Goal: Download file/media

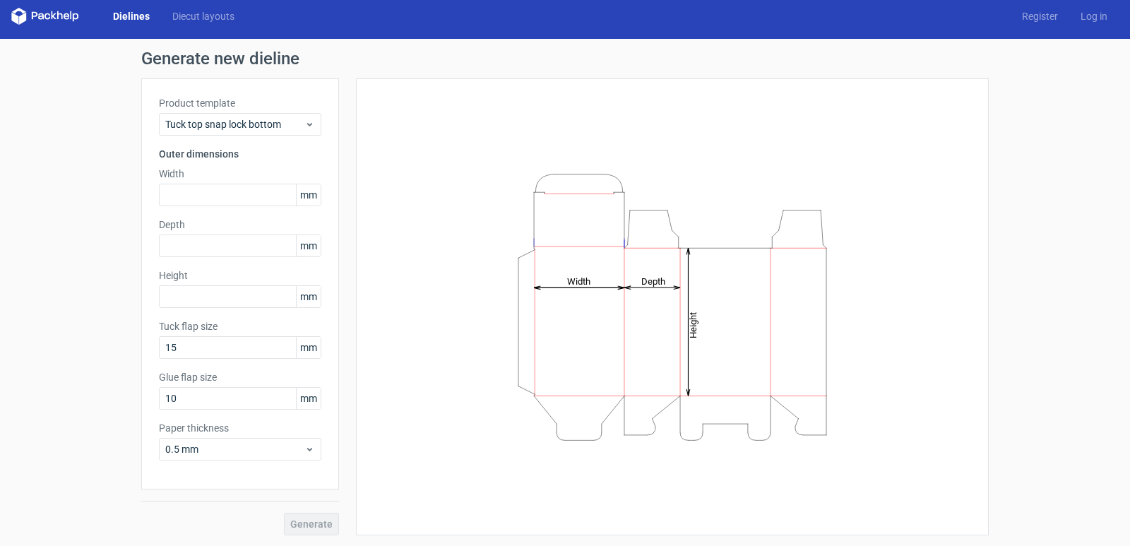
scroll to position [7, 0]
click at [250, 400] on input "10" at bounding box center [240, 397] width 162 height 23
type input "108"
click at [274, 450] on span "0.5 mm" at bounding box center [234, 448] width 139 height 14
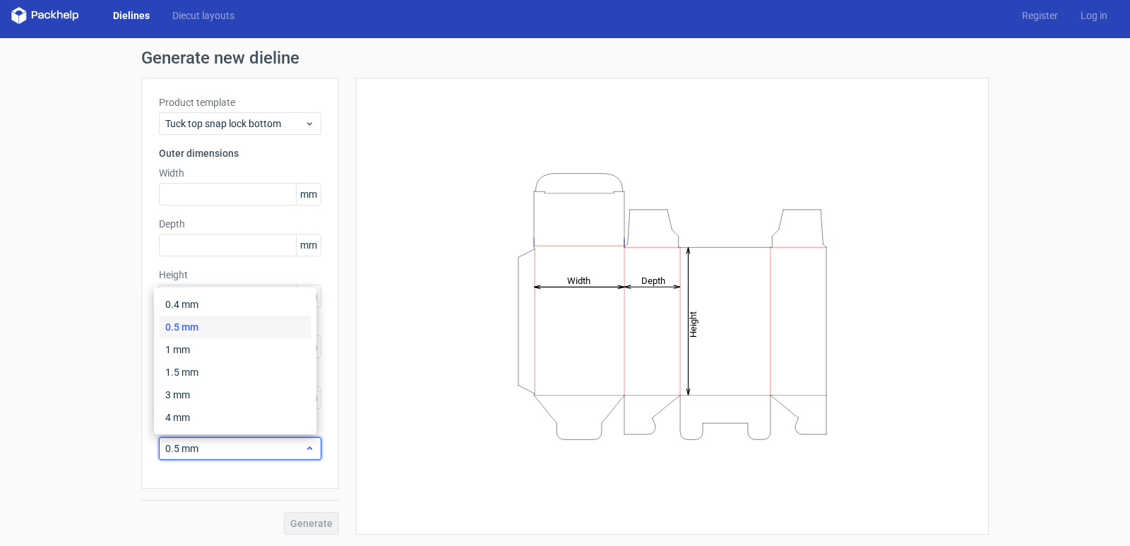
click at [274, 450] on span "0.5 mm" at bounding box center [234, 448] width 139 height 14
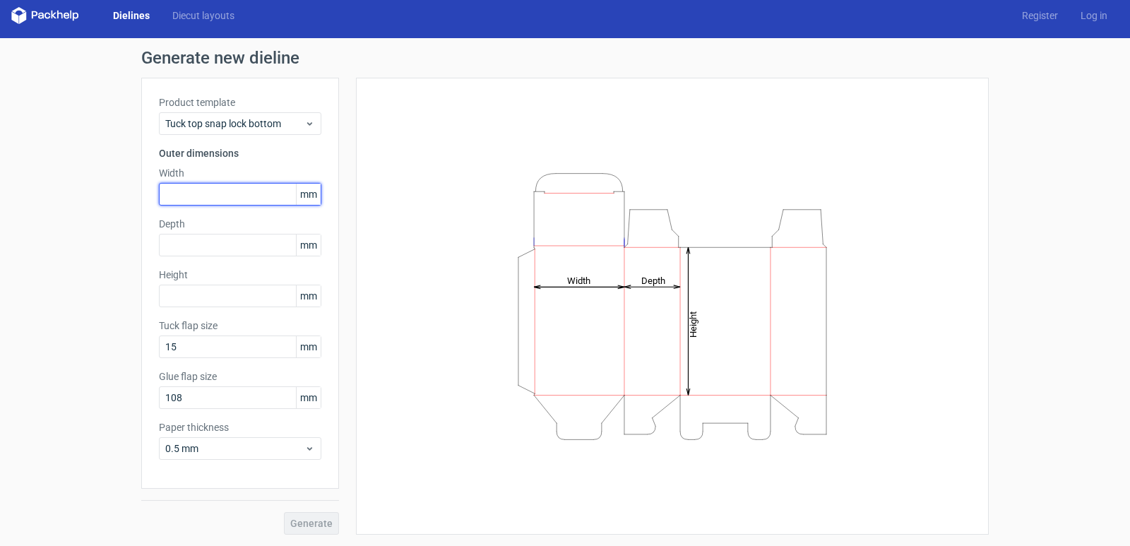
click at [224, 200] on input "text" at bounding box center [240, 194] width 162 height 23
type input "25"
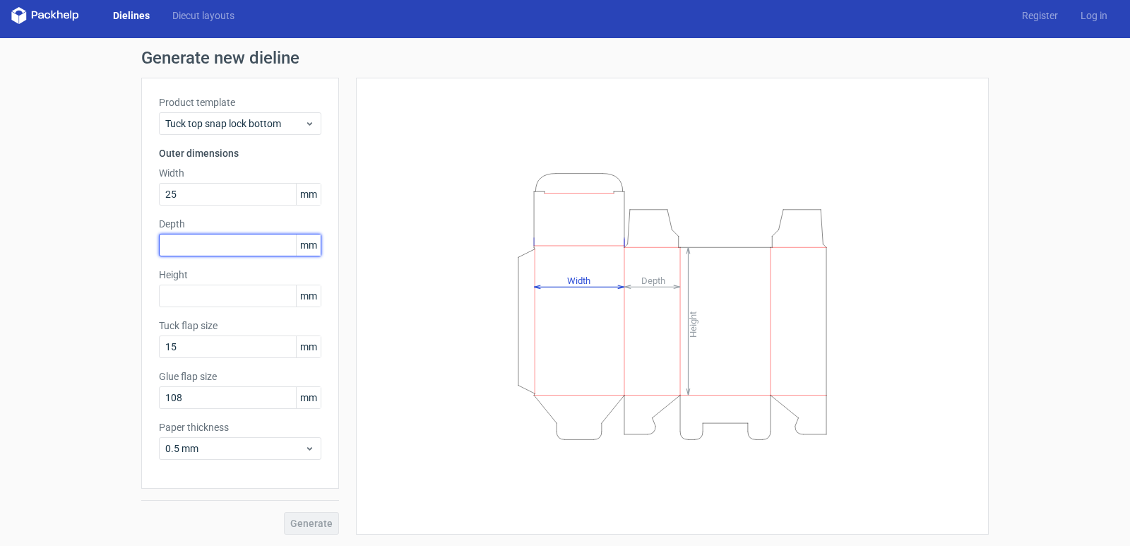
click at [204, 241] on input "text" at bounding box center [240, 245] width 162 height 23
type input "30"
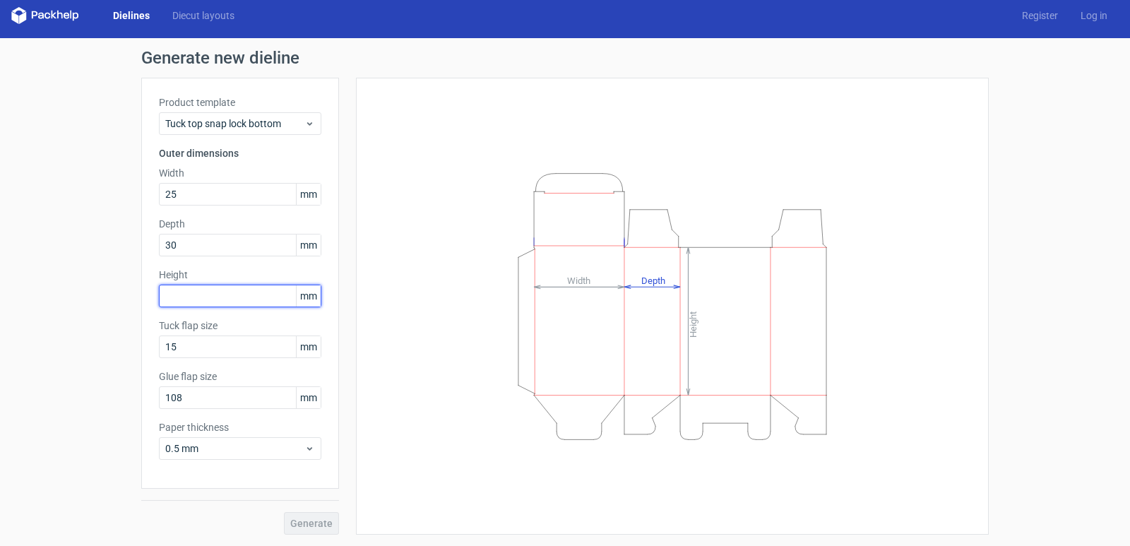
click at [201, 292] on input "text" at bounding box center [240, 296] width 162 height 23
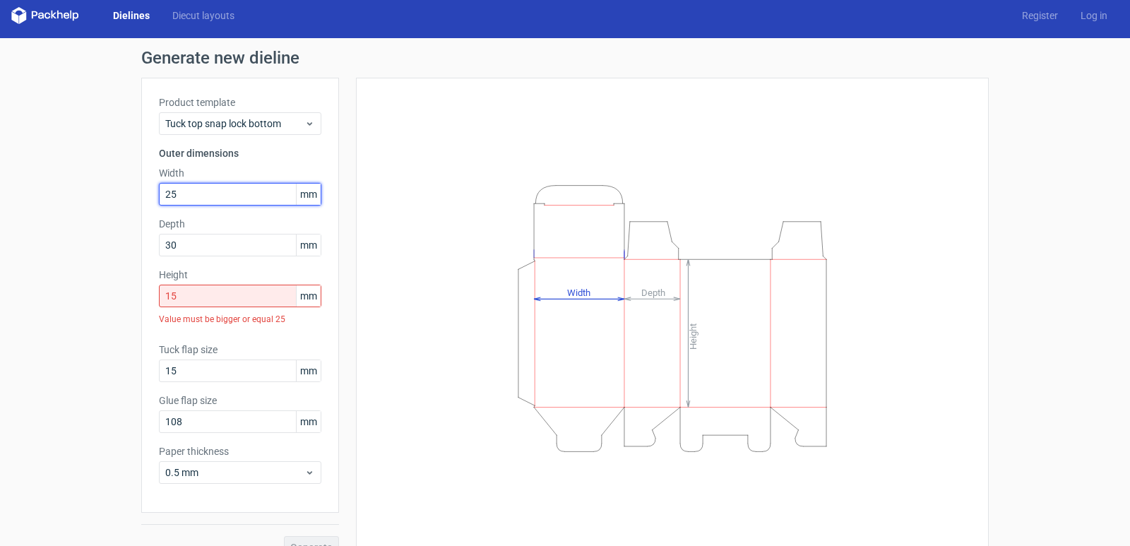
click at [218, 193] on input "25" at bounding box center [240, 194] width 162 height 23
drag, startPoint x: 188, startPoint y: 299, endPoint x: 136, endPoint y: 294, distance: 51.8
click at [141, 294] on div "Product template Tuck top snap lock bottom Outer dimensions Width 25 mm Depth 3…" at bounding box center [240, 295] width 198 height 435
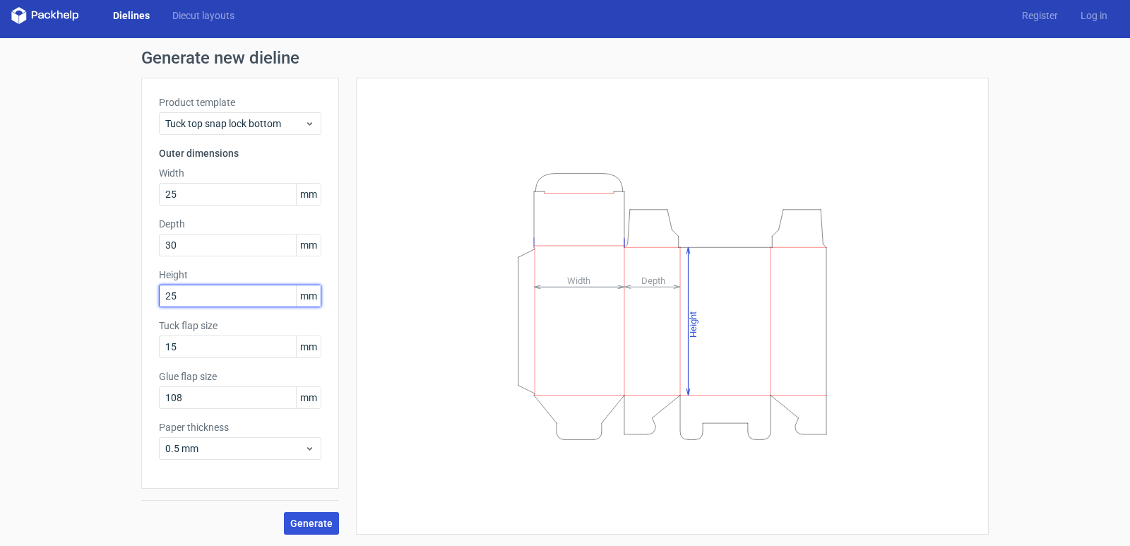
type input "25"
click at [304, 521] on span "Generate" at bounding box center [311, 523] width 42 height 10
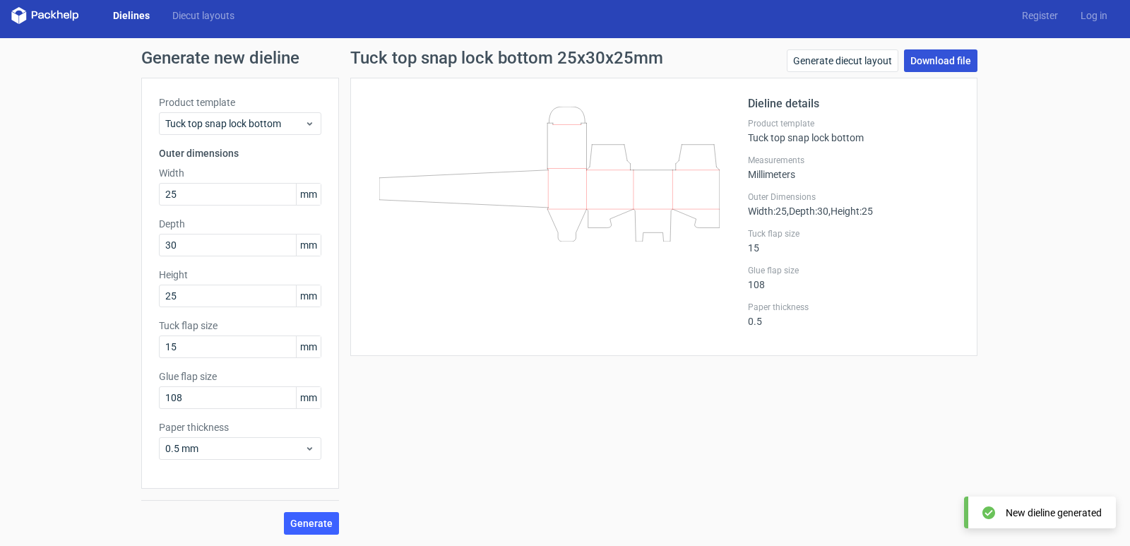
click at [936, 57] on link "Download file" at bounding box center [940, 60] width 73 height 23
click at [1006, 225] on div "Generate new dieline Product template Tuck top snap lock bottom Outer dimension…" at bounding box center [565, 292] width 1130 height 508
click at [41, 8] on icon at bounding box center [45, 15] width 68 height 17
click at [130, 13] on link "Dielines" at bounding box center [131, 15] width 59 height 14
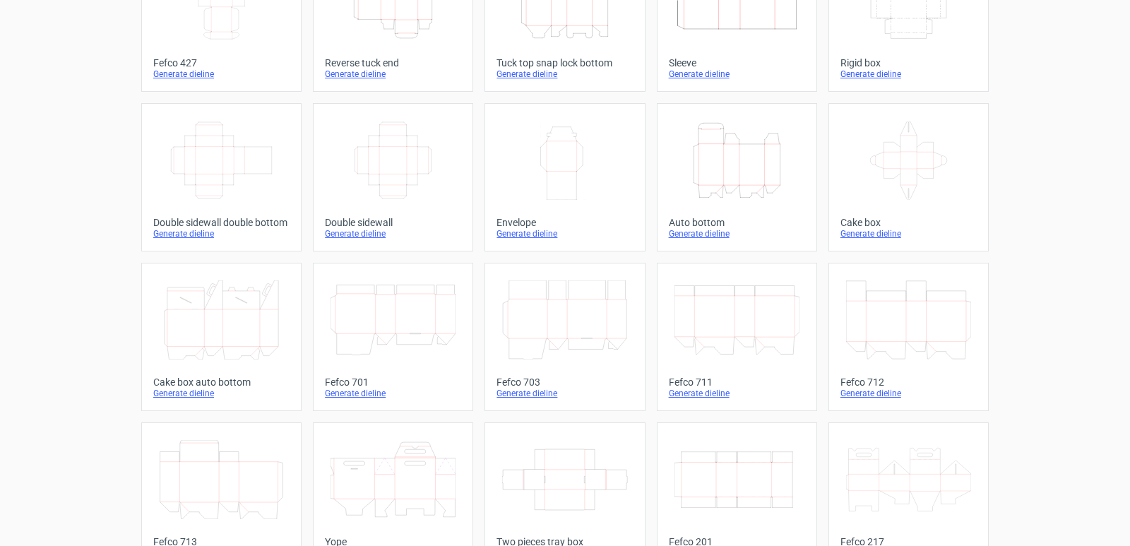
scroll to position [212, 0]
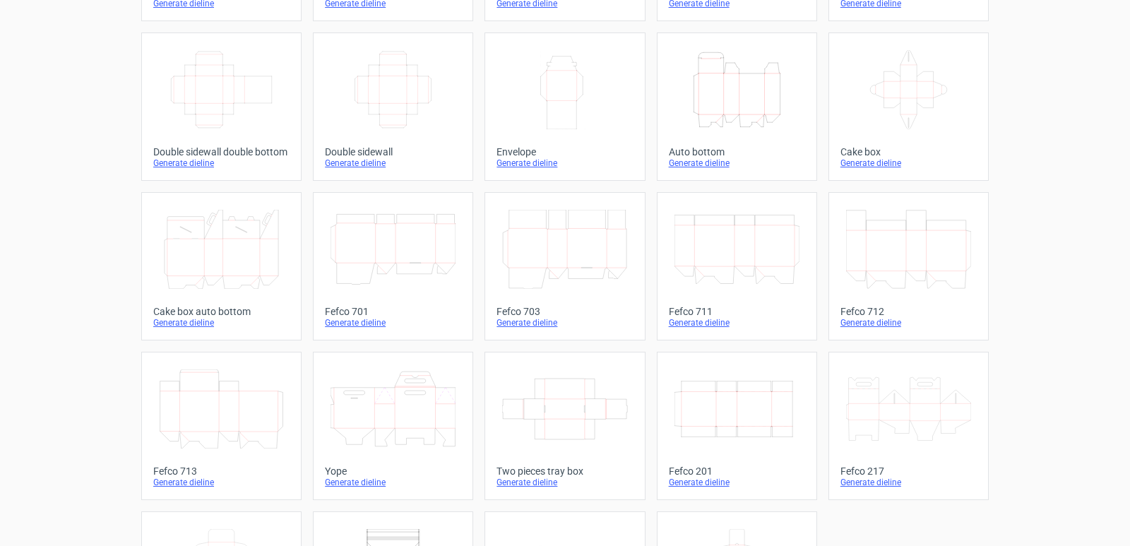
click at [707, 162] on div "Generate dieline" at bounding box center [737, 162] width 136 height 11
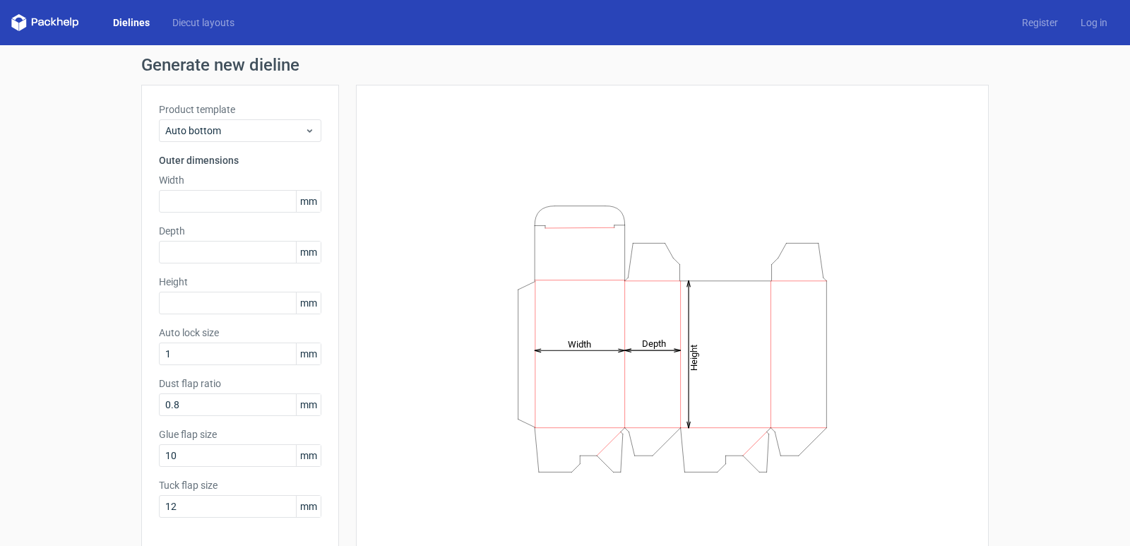
click at [686, 315] on icon "Height Depth Width" at bounding box center [672, 339] width 424 height 282
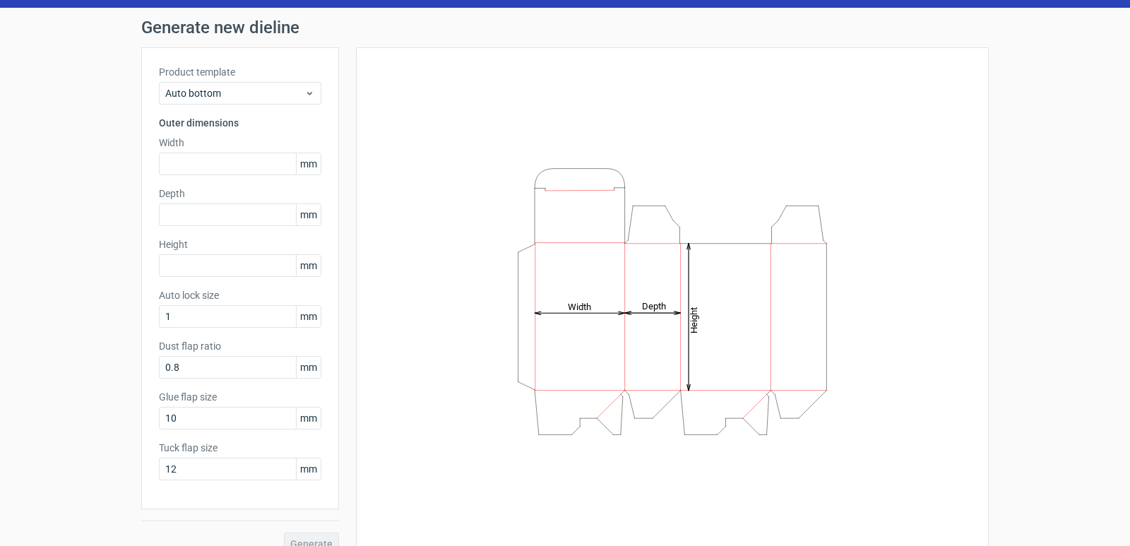
scroll to position [58, 0]
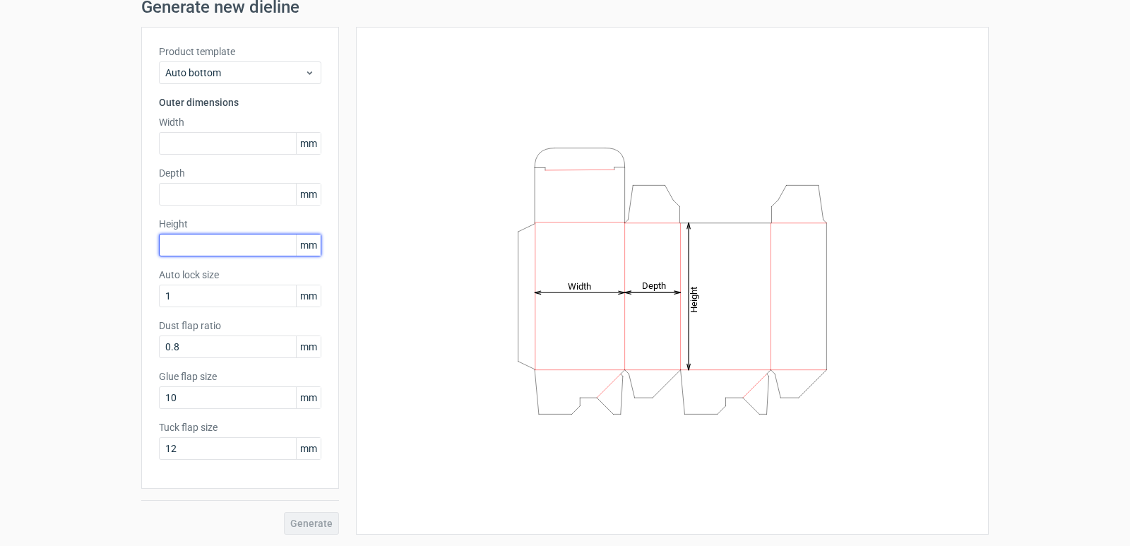
click at [189, 242] on input "text" at bounding box center [240, 245] width 162 height 23
type input "34"
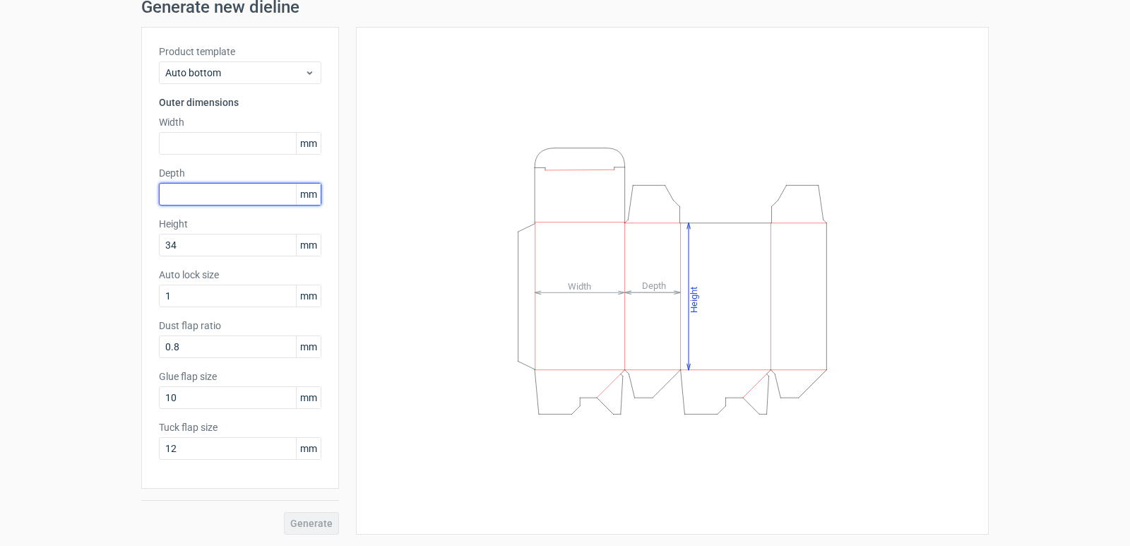
click at [193, 197] on input "text" at bounding box center [240, 194] width 162 height 23
type input "23"
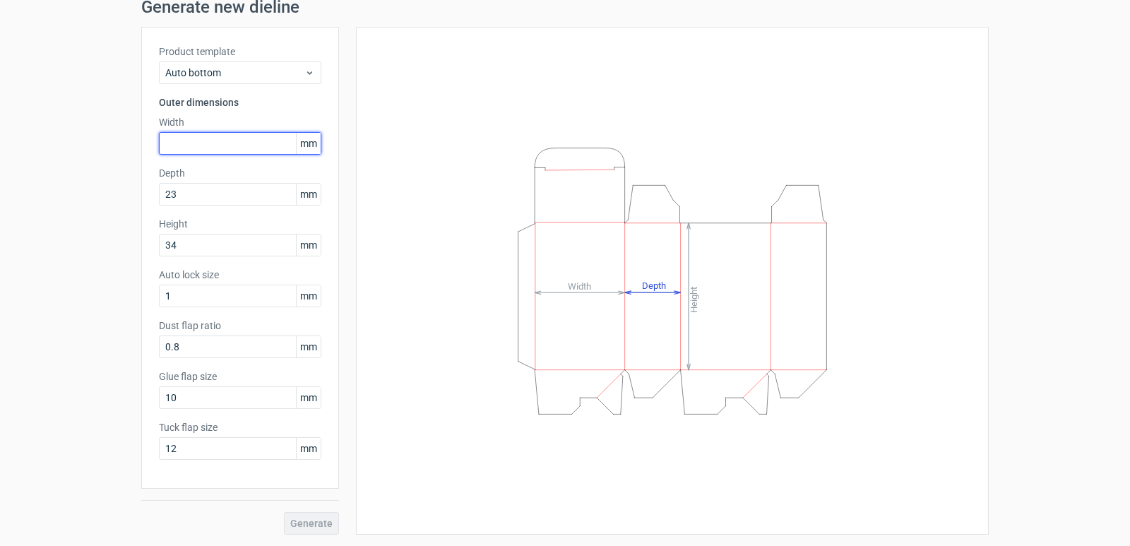
click at [203, 143] on input "text" at bounding box center [240, 143] width 162 height 23
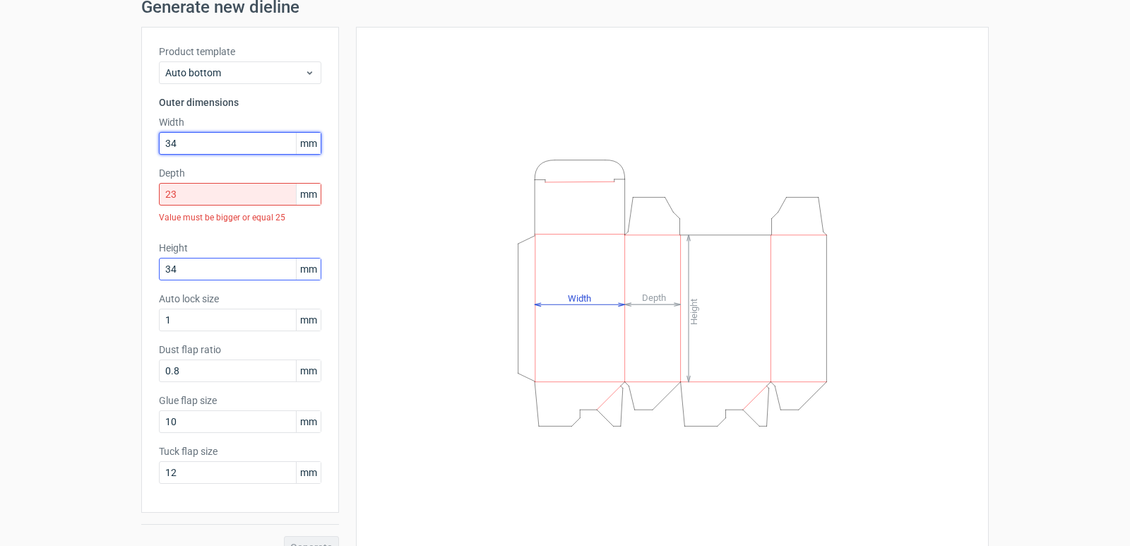
type input "34"
click at [208, 272] on input "34" at bounding box center [240, 269] width 162 height 23
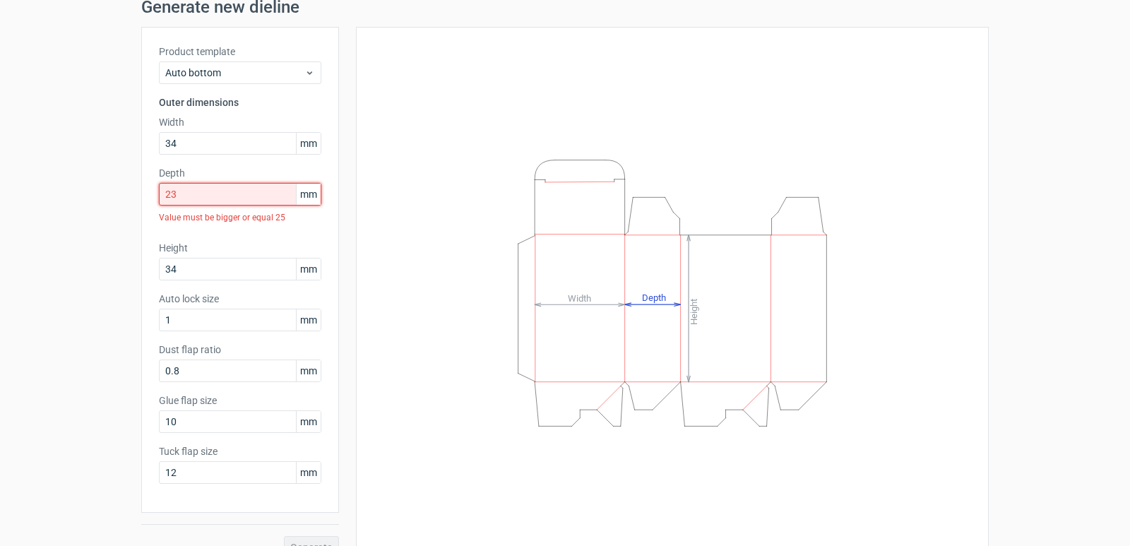
drag, startPoint x: 185, startPoint y: 195, endPoint x: 119, endPoint y: 195, distance: 66.4
click at [119, 195] on div "Generate new dieline Product template Auto bottom Outer dimensions Width 34 mm …" at bounding box center [565, 278] width 1130 height 583
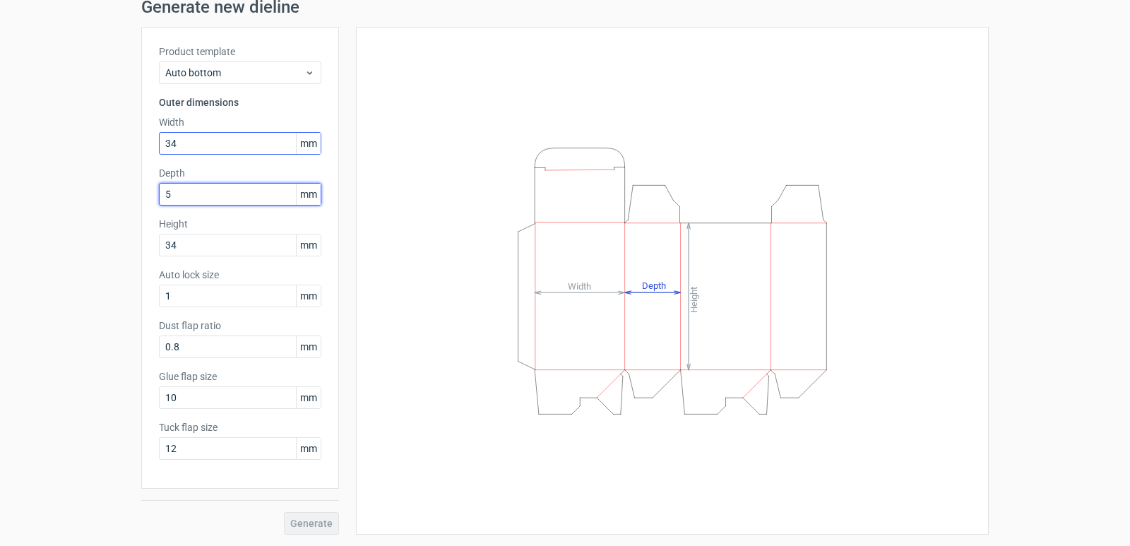
type input "5"
click at [198, 138] on input "34" at bounding box center [240, 143] width 162 height 23
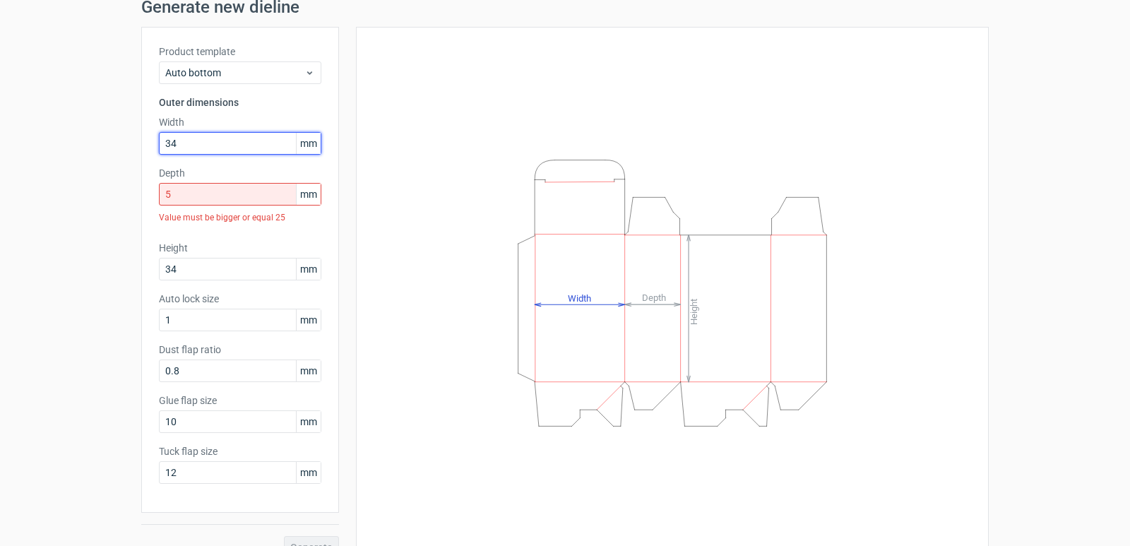
drag, startPoint x: 181, startPoint y: 145, endPoint x: 148, endPoint y: 140, distance: 33.6
click at [148, 140] on div "Product template Auto bottom Outer dimensions Width 34 mm Depth 5 mm Value must…" at bounding box center [240, 270] width 198 height 486
type input "340"
click at [171, 196] on input "5" at bounding box center [240, 194] width 162 height 23
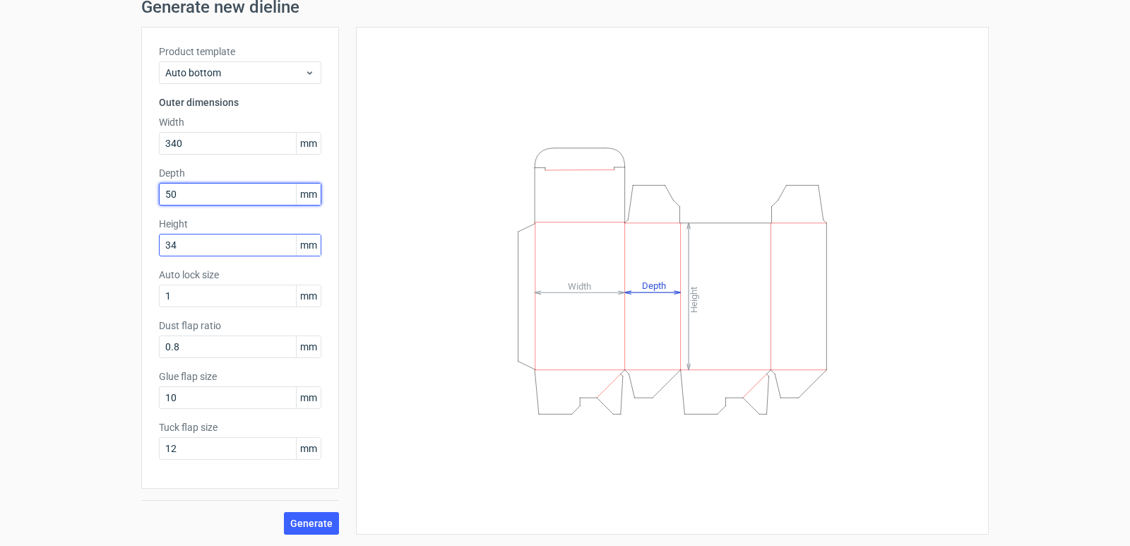
type input "50"
drag, startPoint x: 173, startPoint y: 246, endPoint x: 149, endPoint y: 249, distance: 24.1
click at [149, 249] on div "Product template Auto bottom Outer dimensions Width 340 mm Depth 50 mm Height 3…" at bounding box center [240, 258] width 198 height 462
type input "3"
type input "400"
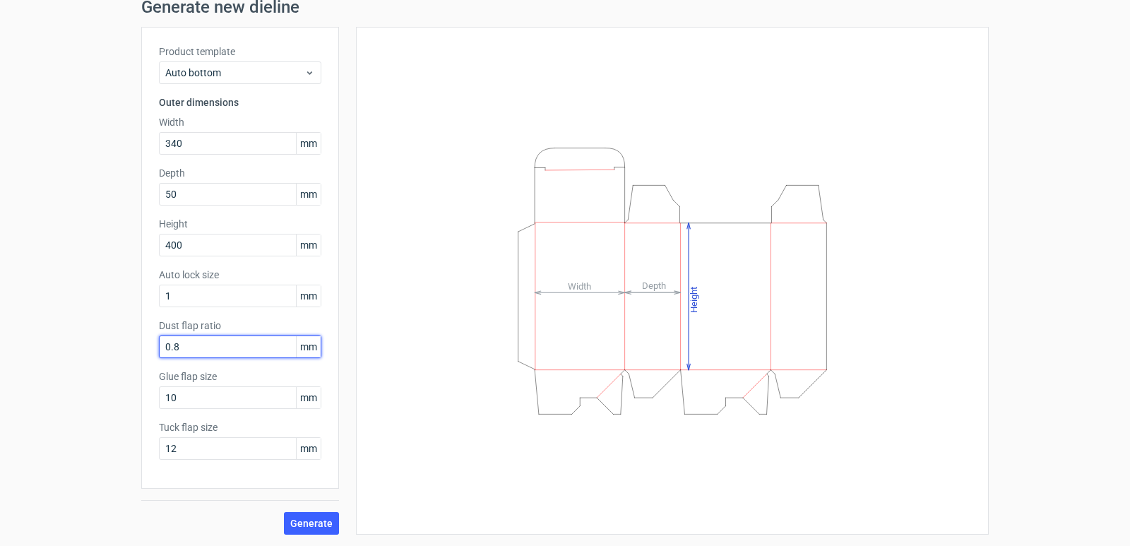
click at [187, 354] on input "0.8" at bounding box center [240, 346] width 162 height 23
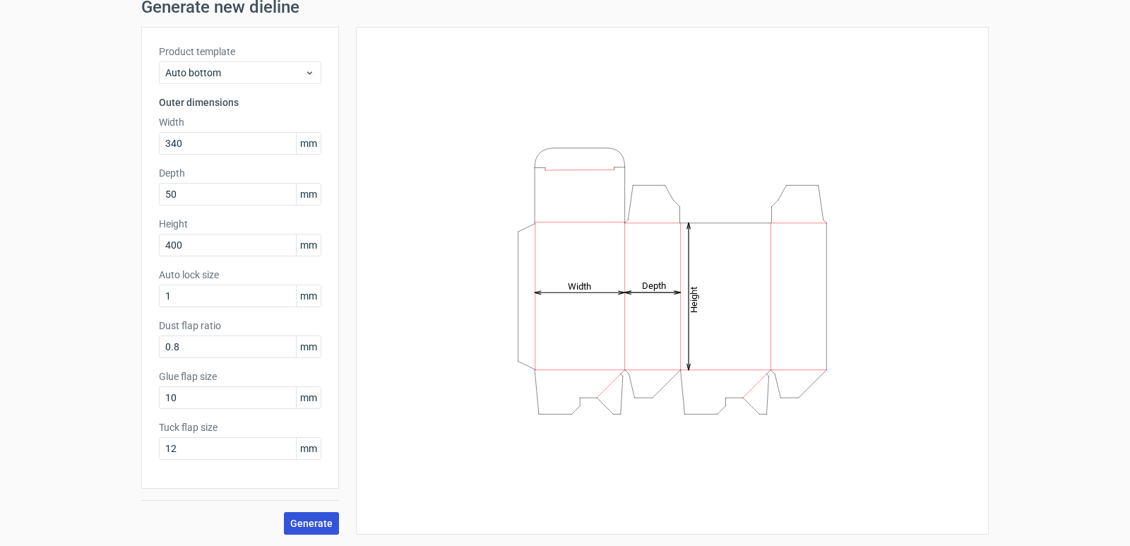
click at [294, 521] on span "Generate" at bounding box center [311, 523] width 42 height 10
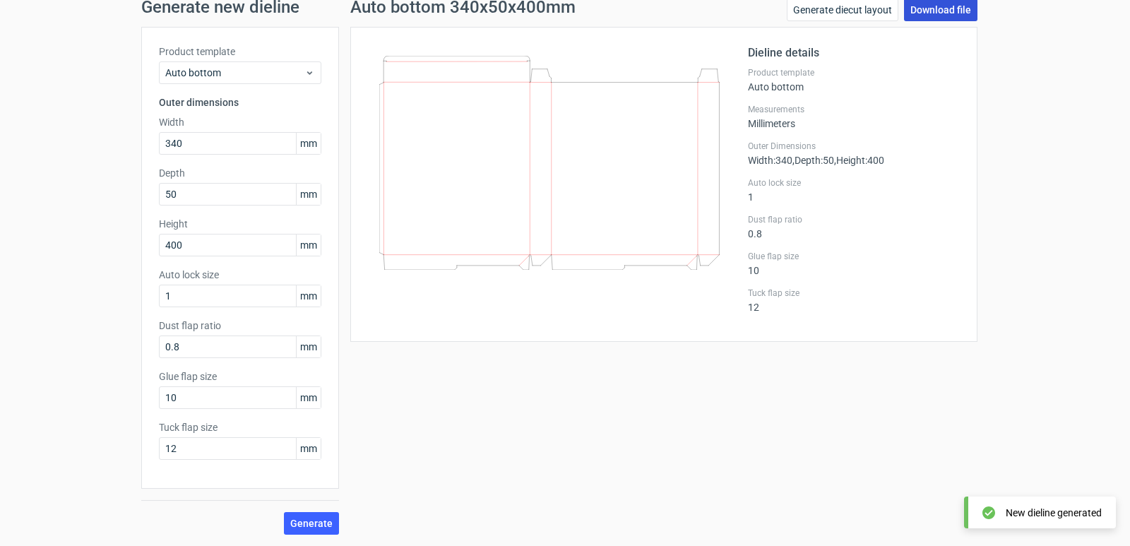
click at [924, 10] on link "Download file" at bounding box center [940, 10] width 73 height 23
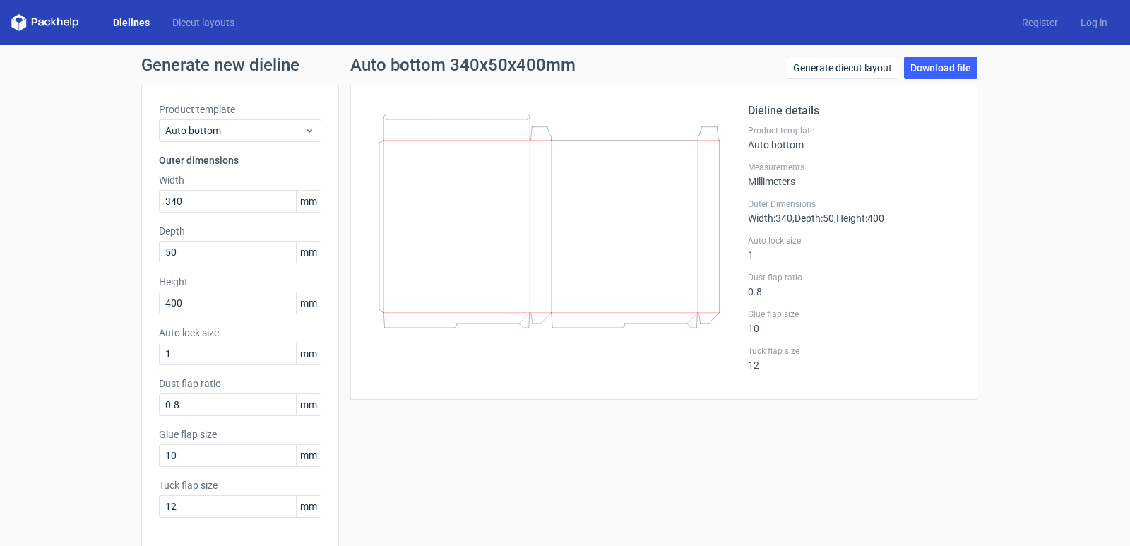
click at [32, 21] on icon at bounding box center [35, 22] width 6 height 8
click at [19, 21] on icon at bounding box center [45, 22] width 68 height 17
click at [125, 22] on link "Dielines" at bounding box center [131, 23] width 59 height 14
